Goal: Find specific page/section: Find specific page/section

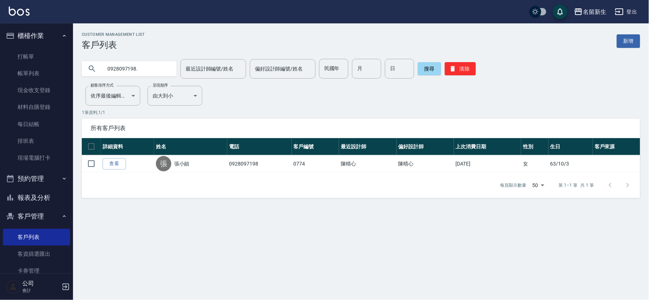
drag, startPoint x: 154, startPoint y: 69, endPoint x: 93, endPoint y: 68, distance: 61.0
click at [103, 70] on input "0928097198." at bounding box center [136, 69] width 69 height 20
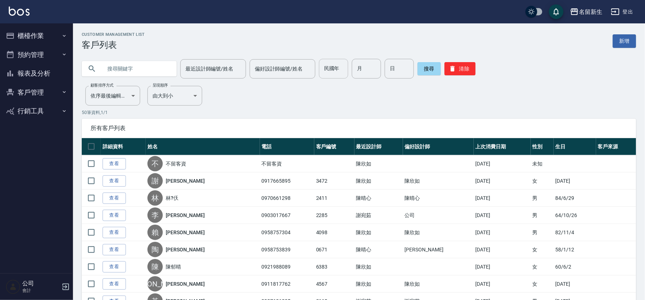
click at [340, 68] on input "民國年" at bounding box center [333, 69] width 29 height 20
type input "93"
type input "05"
type input "16"
